Goal: Go to known website: Access a specific website the user already knows

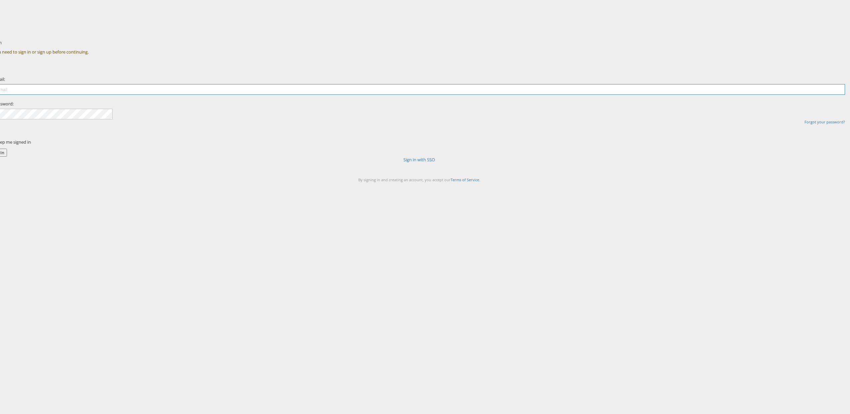
type input "[PERSON_NAME][EMAIL_ADDRESS][DOMAIN_NAME]"
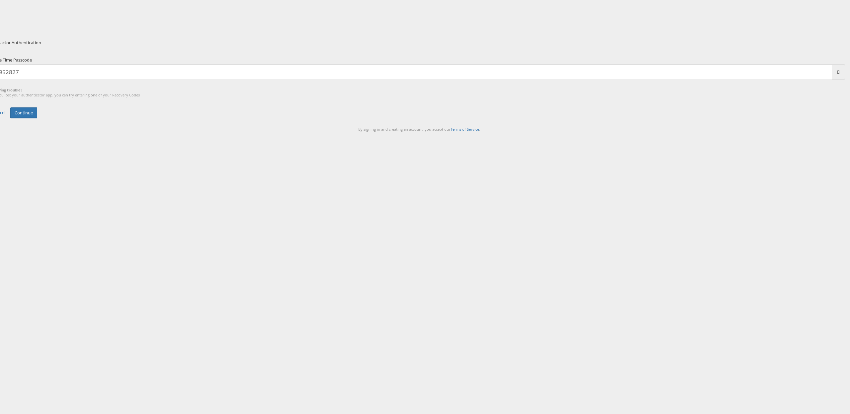
type input "952827"
click at [10, 107] on button "Continue" at bounding box center [23, 112] width 27 height 11
